Goal: Transaction & Acquisition: Download file/media

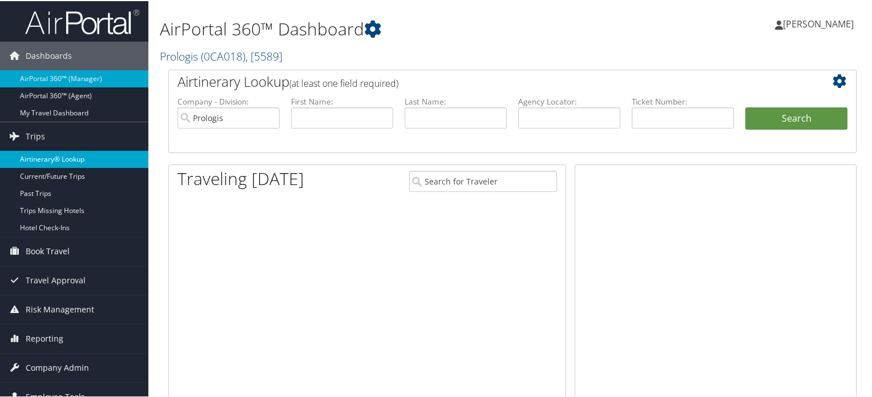
click at [46, 157] on link "Airtinerary® Lookup" at bounding box center [74, 158] width 148 height 17
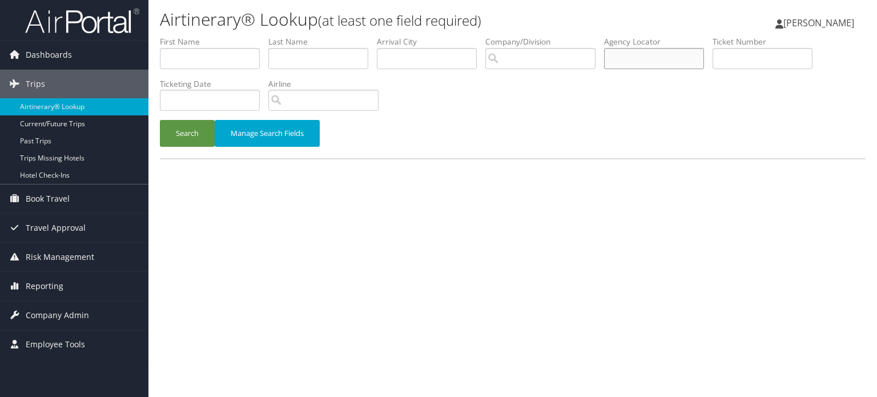
click at [638, 59] on input "text" at bounding box center [654, 58] width 100 height 21
click at [630, 61] on input "text" at bounding box center [654, 58] width 100 height 21
paste input "D17G42"
type input "D17G42"
click at [192, 134] on button "Search" at bounding box center [187, 133] width 55 height 27
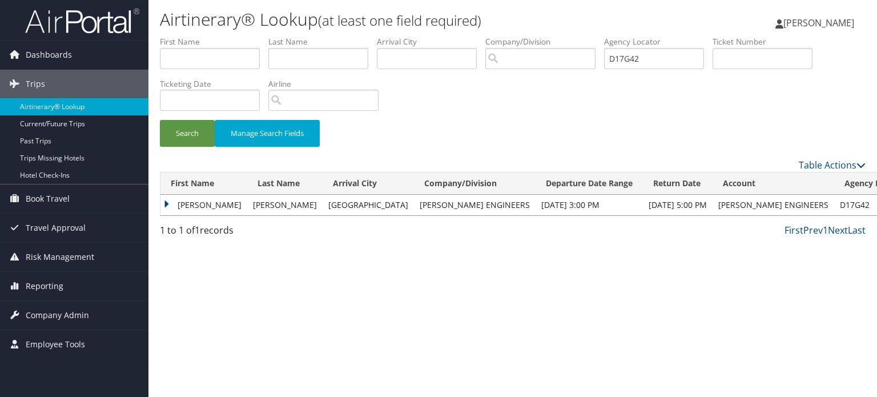
click at [174, 205] on td "RUSSELL ALLEN" at bounding box center [203, 205] width 87 height 21
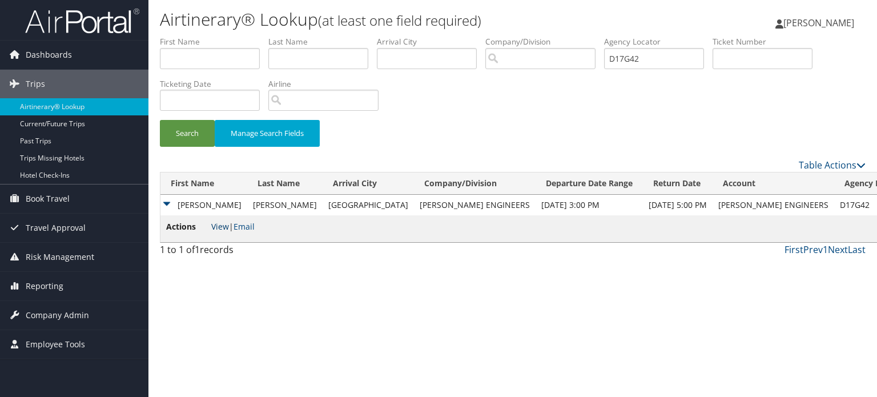
drag, startPoint x: 219, startPoint y: 226, endPoint x: 375, endPoint y: 208, distance: 156.3
click at [219, 226] on link "View" at bounding box center [220, 226] width 18 height 11
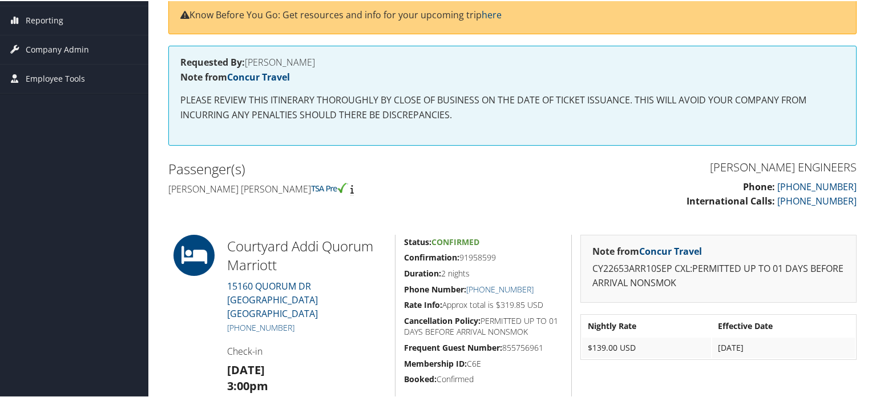
scroll to position [74, 0]
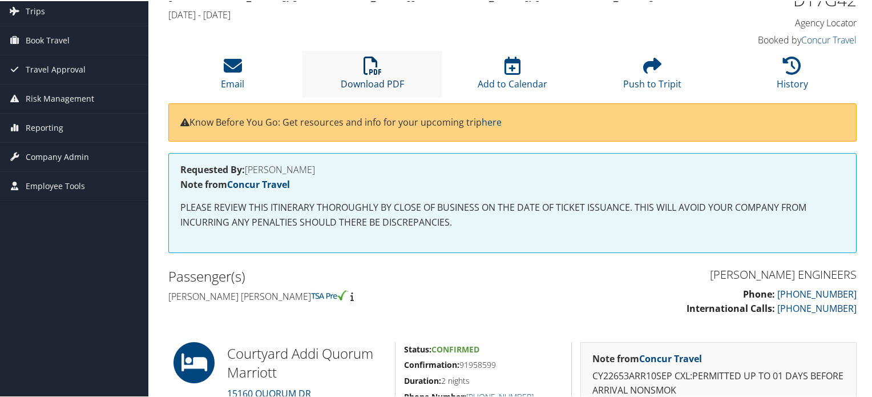
click at [363, 82] on link "Download PDF" at bounding box center [372, 75] width 63 height 27
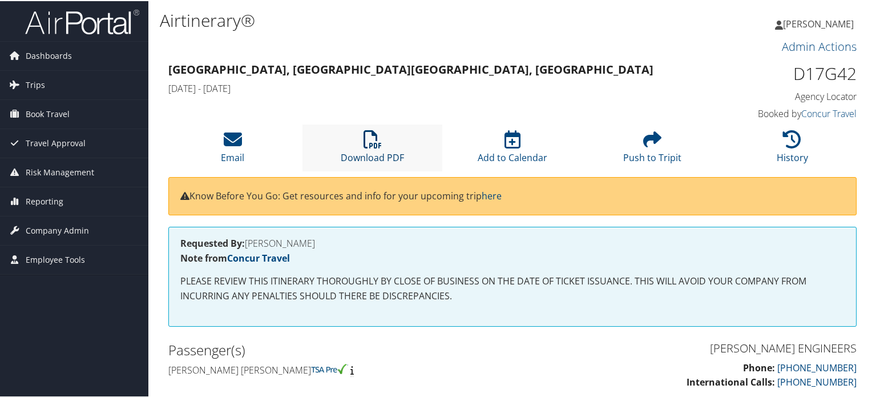
click at [375, 156] on link "Download PDF" at bounding box center [372, 148] width 63 height 27
